Goal: Task Accomplishment & Management: Use online tool/utility

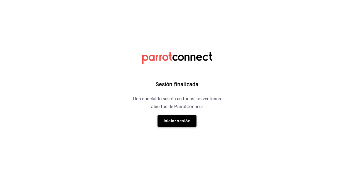
click at [167, 121] on button "Iniciar sesión" at bounding box center [176, 121] width 39 height 12
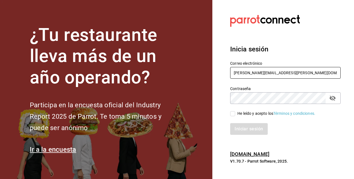
drag, startPoint x: 264, startPoint y: 73, endPoint x: 171, endPoint y: 78, distance: 93.3
click at [171, 78] on div "¿Tu restaurante lleva más de un año operando? Participa en la encuesta oficial …" at bounding box center [177, 89] width 354 height 179
click at [236, 71] on input "´luis.bernal@grupocosteno.com" at bounding box center [285, 73] width 110 height 12
type input "luis.bernal@grupocosteno.com"
click at [234, 113] on input "He leído y acepto los Términos y condiciones." at bounding box center [232, 113] width 5 height 5
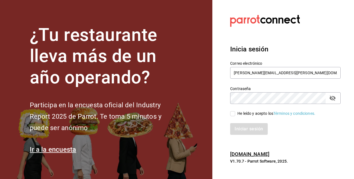
checkbox input "true"
click at [238, 125] on button "Iniciar sesión" at bounding box center [249, 129] width 38 height 12
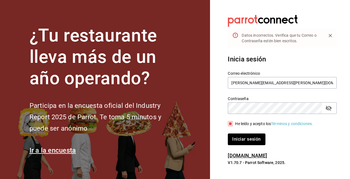
click at [328, 107] on icon "passwordField" at bounding box center [328, 108] width 7 height 7
click at [228, 134] on button "Iniciar sesión" at bounding box center [246, 140] width 37 height 12
drag, startPoint x: 292, startPoint y: 83, endPoint x: 181, endPoint y: 91, distance: 110.4
click at [181, 91] on div "¿Tu restaurante lleva más de un año operando? Participa en la encuesta oficial …" at bounding box center [175, 89] width 350 height 179
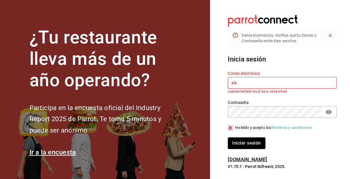
type input "[PERSON_NAME][EMAIL_ADDRESS][PERSON_NAME][DOMAIN_NAME]"
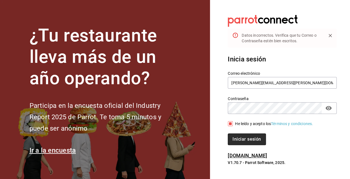
click at [241, 137] on button "Iniciar sesión" at bounding box center [247, 140] width 38 height 12
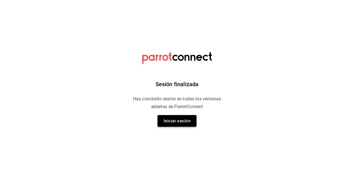
click at [176, 117] on button "Iniciar sesión" at bounding box center [176, 121] width 39 height 12
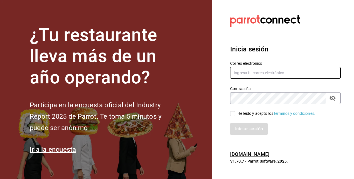
type input "[PERSON_NAME][EMAIL_ADDRESS][PERSON_NAME][DOMAIN_NAME]"
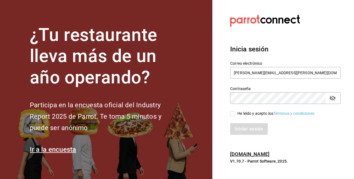
click at [233, 113] on input "He leído y acepto los Términos y condiciones." at bounding box center [232, 113] width 5 height 5
checkbox input "true"
click at [241, 129] on button "Iniciar sesión" at bounding box center [249, 129] width 38 height 12
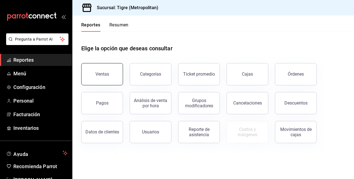
click at [94, 72] on button "Ventas" at bounding box center [102, 74] width 42 height 22
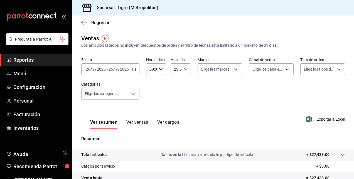
click at [132, 71] on icon "button" at bounding box center [134, 69] width 4 height 4
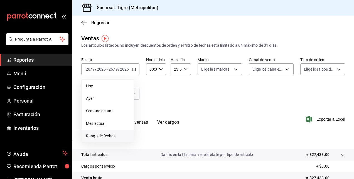
click at [107, 136] on span "Rango de fechas" at bounding box center [107, 136] width 43 height 6
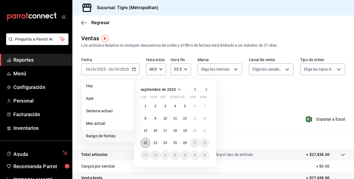
click at [144, 143] on abbr "22" at bounding box center [146, 143] width 4 height 4
click at [184, 144] on abbr "26" at bounding box center [185, 143] width 4 height 4
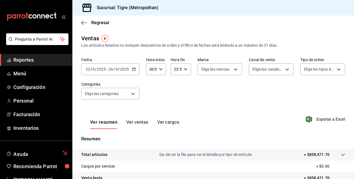
click at [151, 66] on input "00:00" at bounding box center [151, 69] width 11 height 11
click at [151, 81] on button "00" at bounding box center [151, 83] width 8 height 11
click at [151, 81] on button "05" at bounding box center [151, 83] width 8 height 11
type input "05:00"
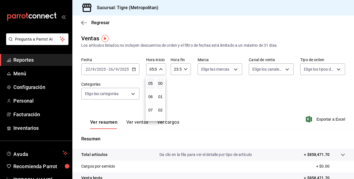
click at [234, 107] on div at bounding box center [177, 89] width 354 height 179
click at [317, 120] on span "Exportar a Excel" at bounding box center [326, 119] width 38 height 7
